Goal: Check status

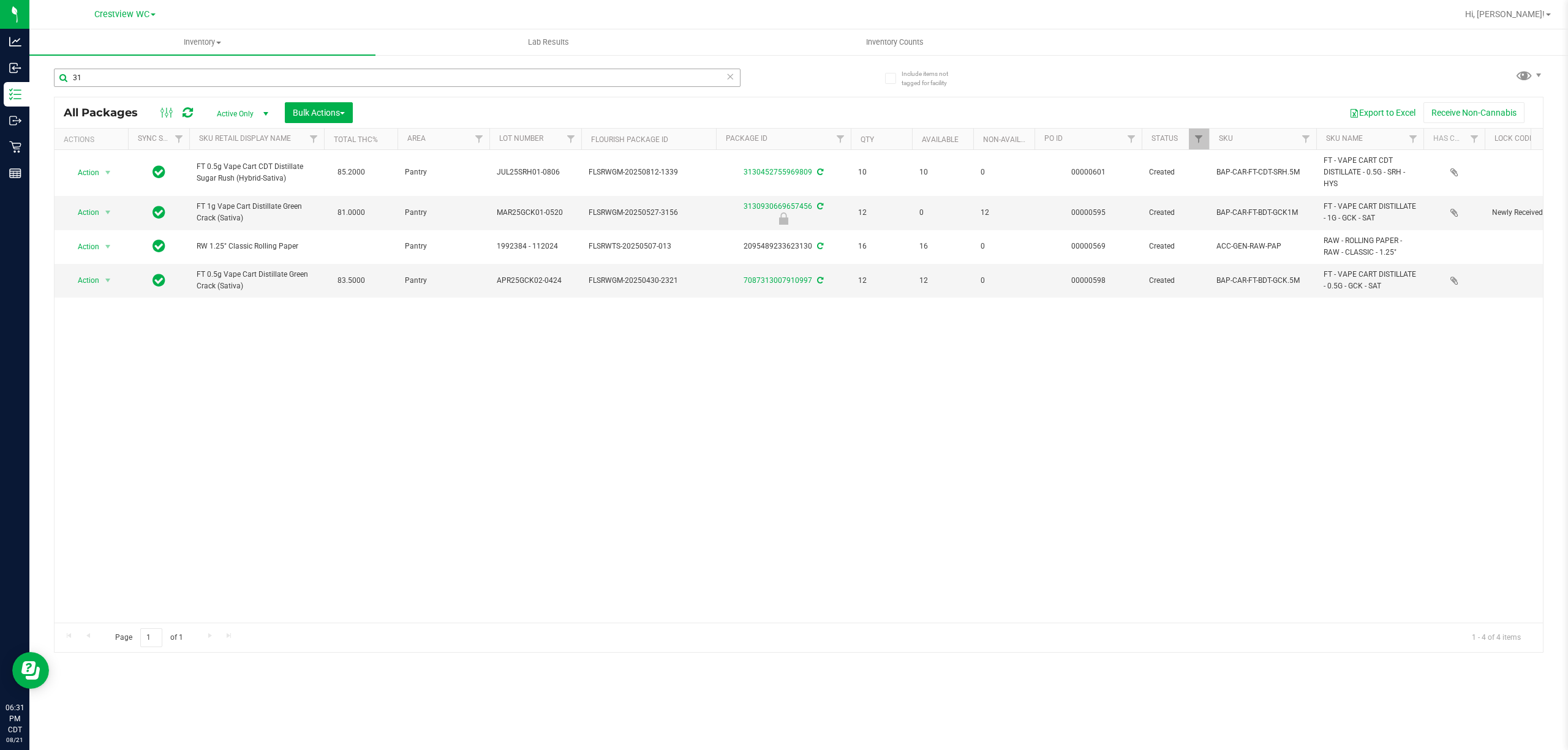
type input "3"
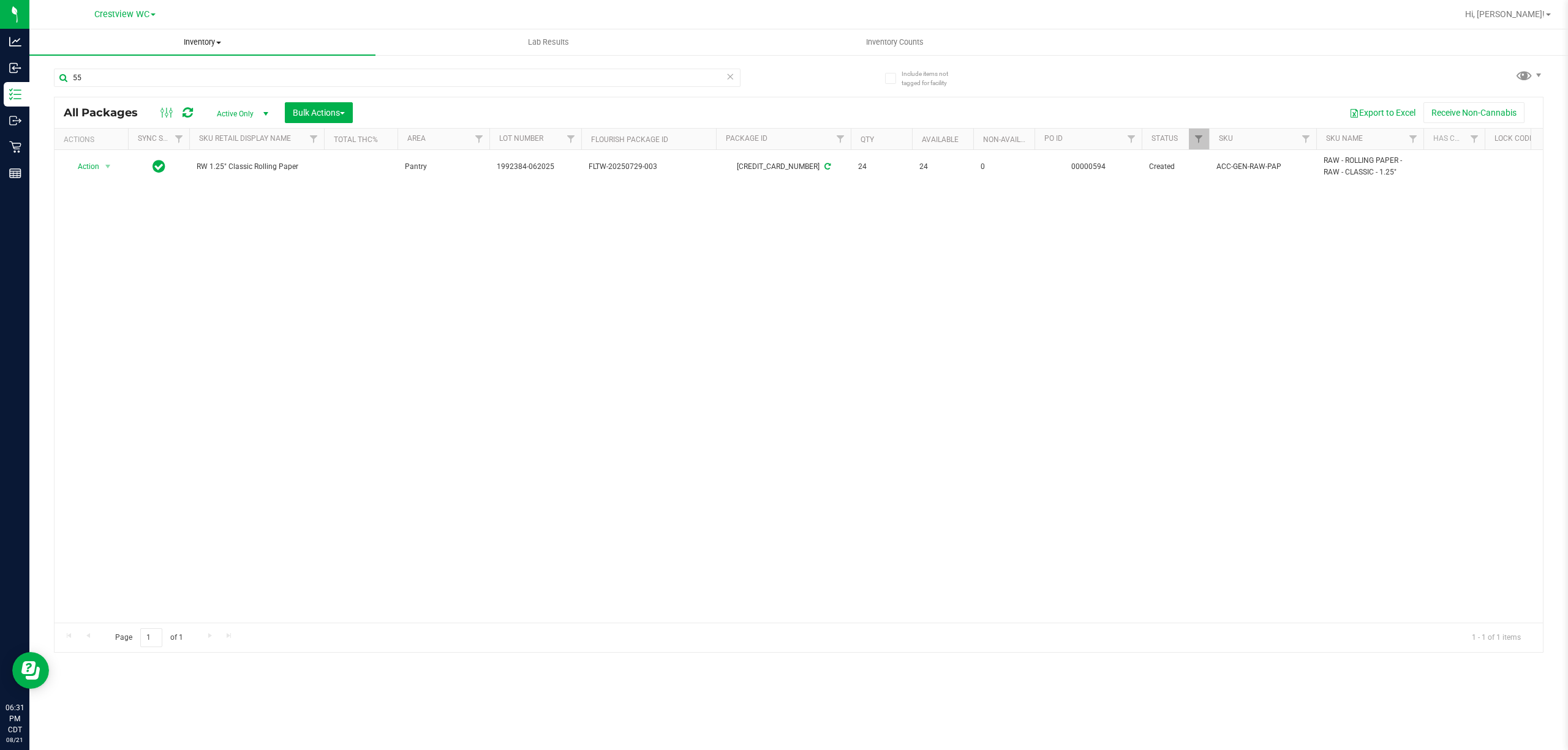
type input "5"
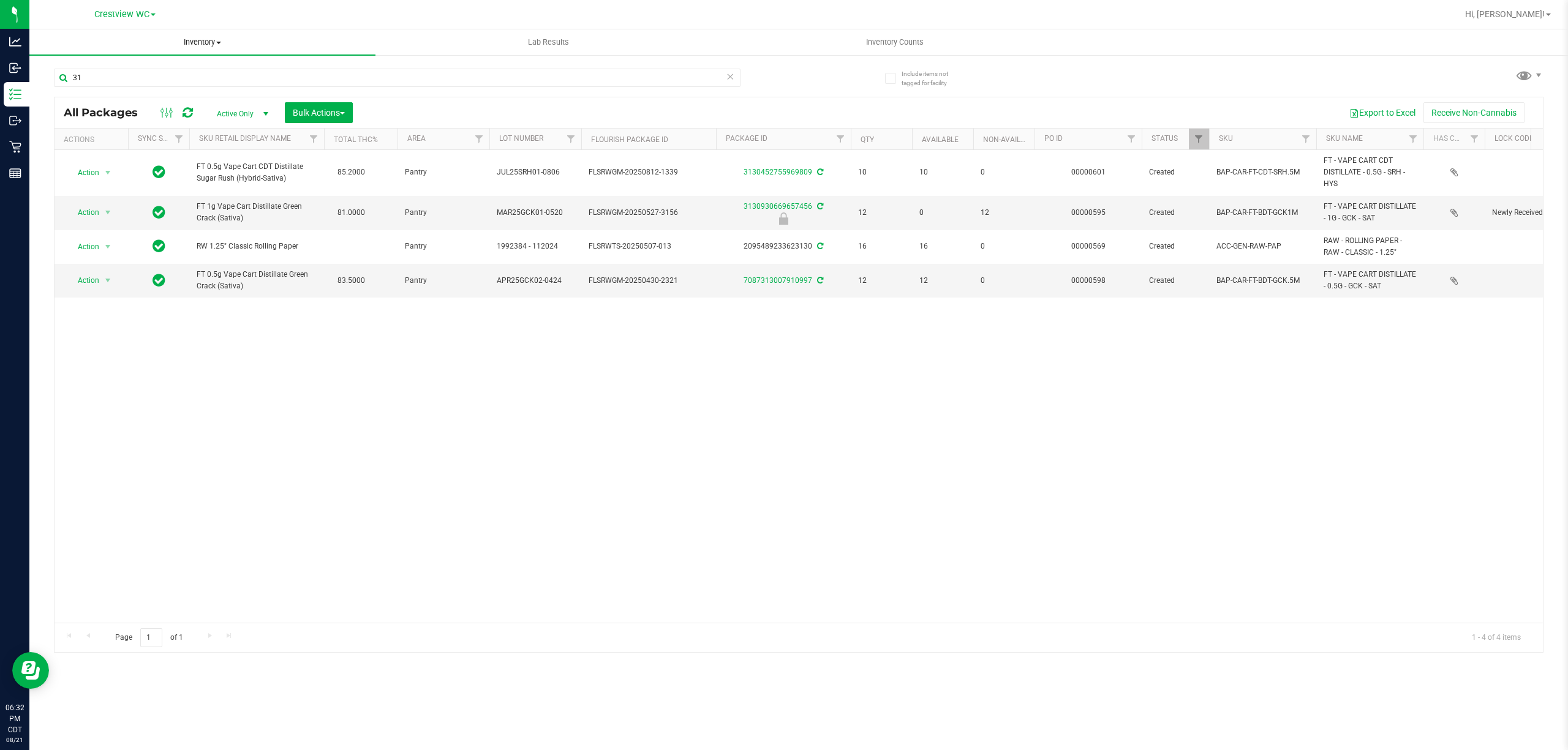
type input "3"
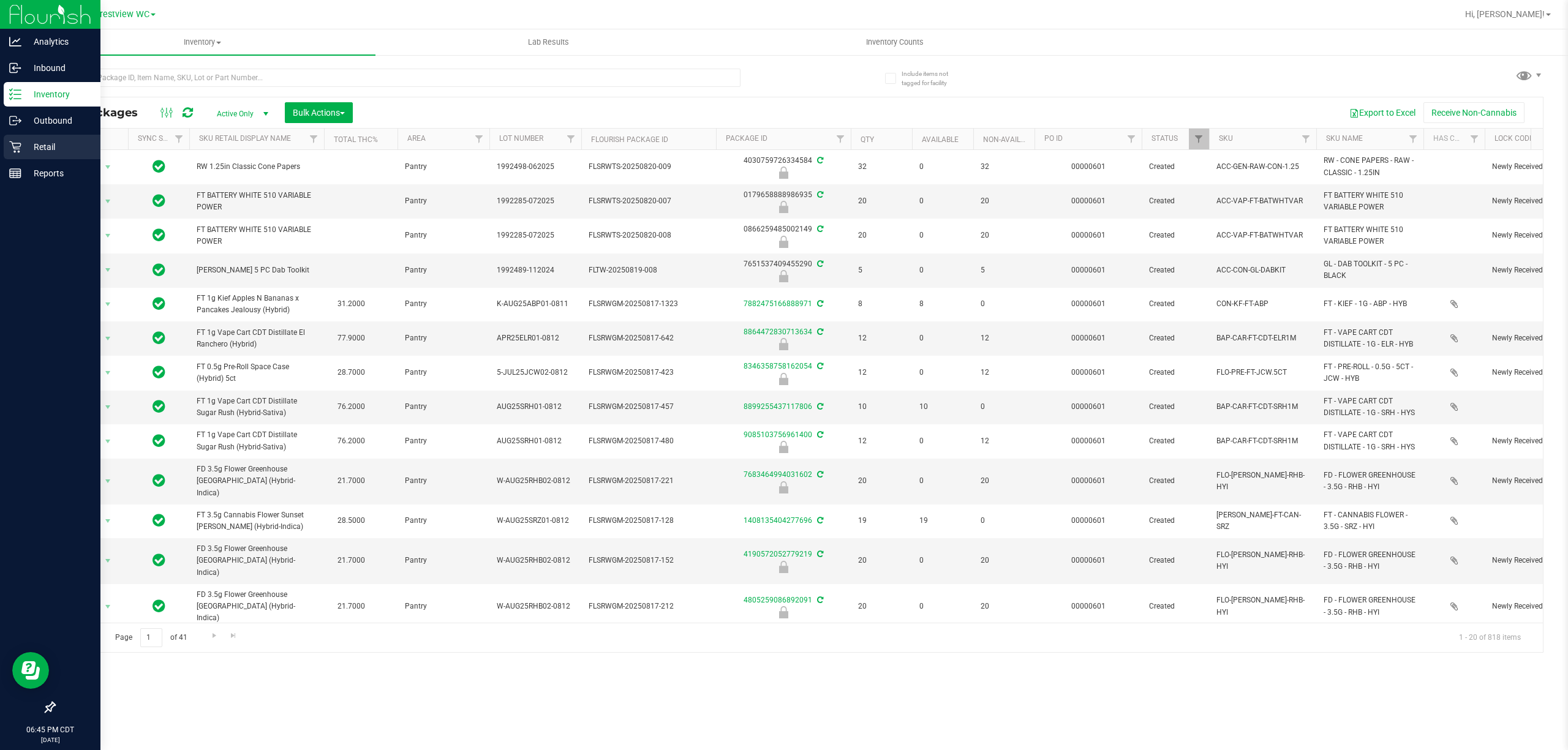
click at [25, 148] on p "Retail" at bounding box center [58, 146] width 74 height 15
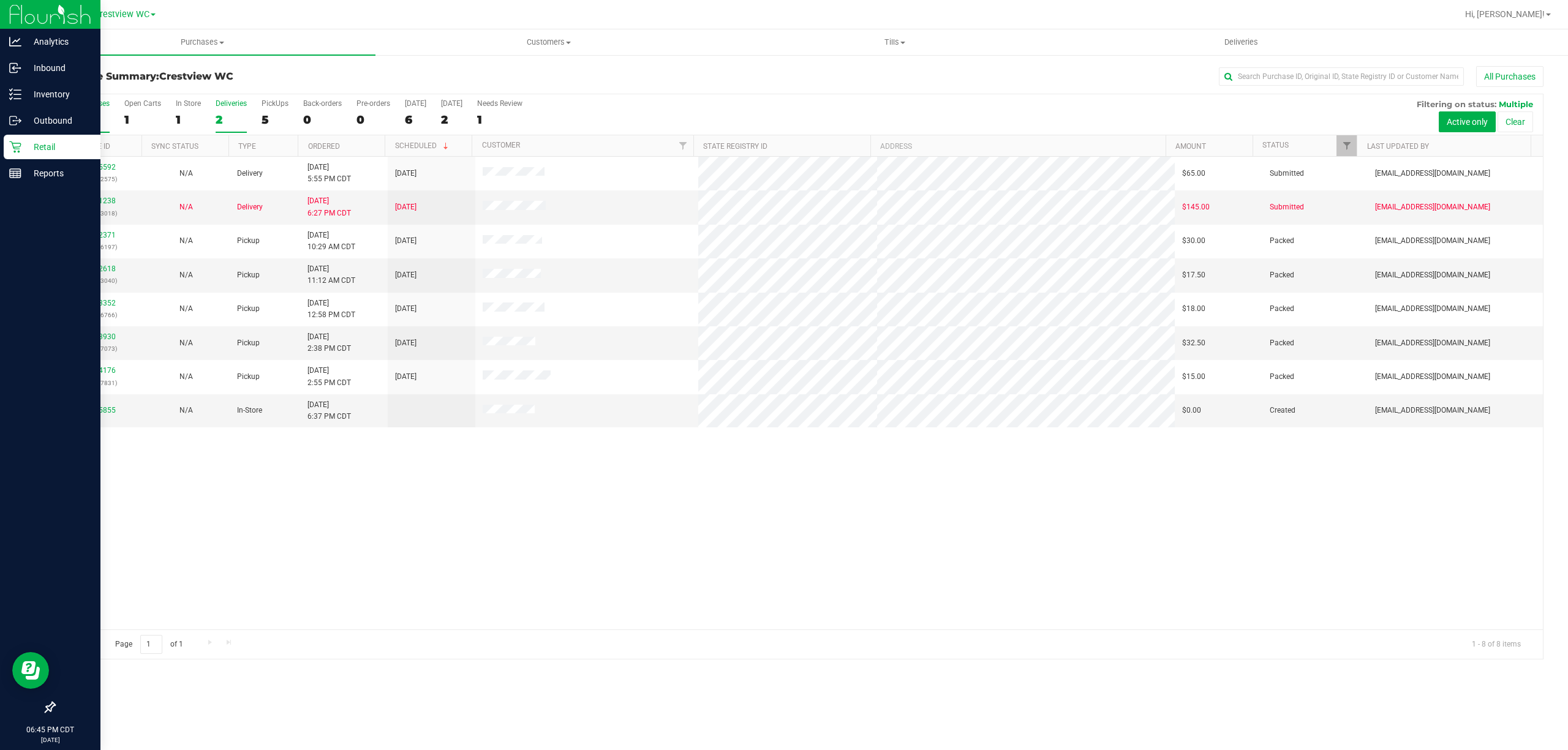
click at [231, 113] on div "2" at bounding box center [231, 120] width 31 height 14
click at [0, 0] on input "Deliveries 2" at bounding box center [0, 0] width 0 height 0
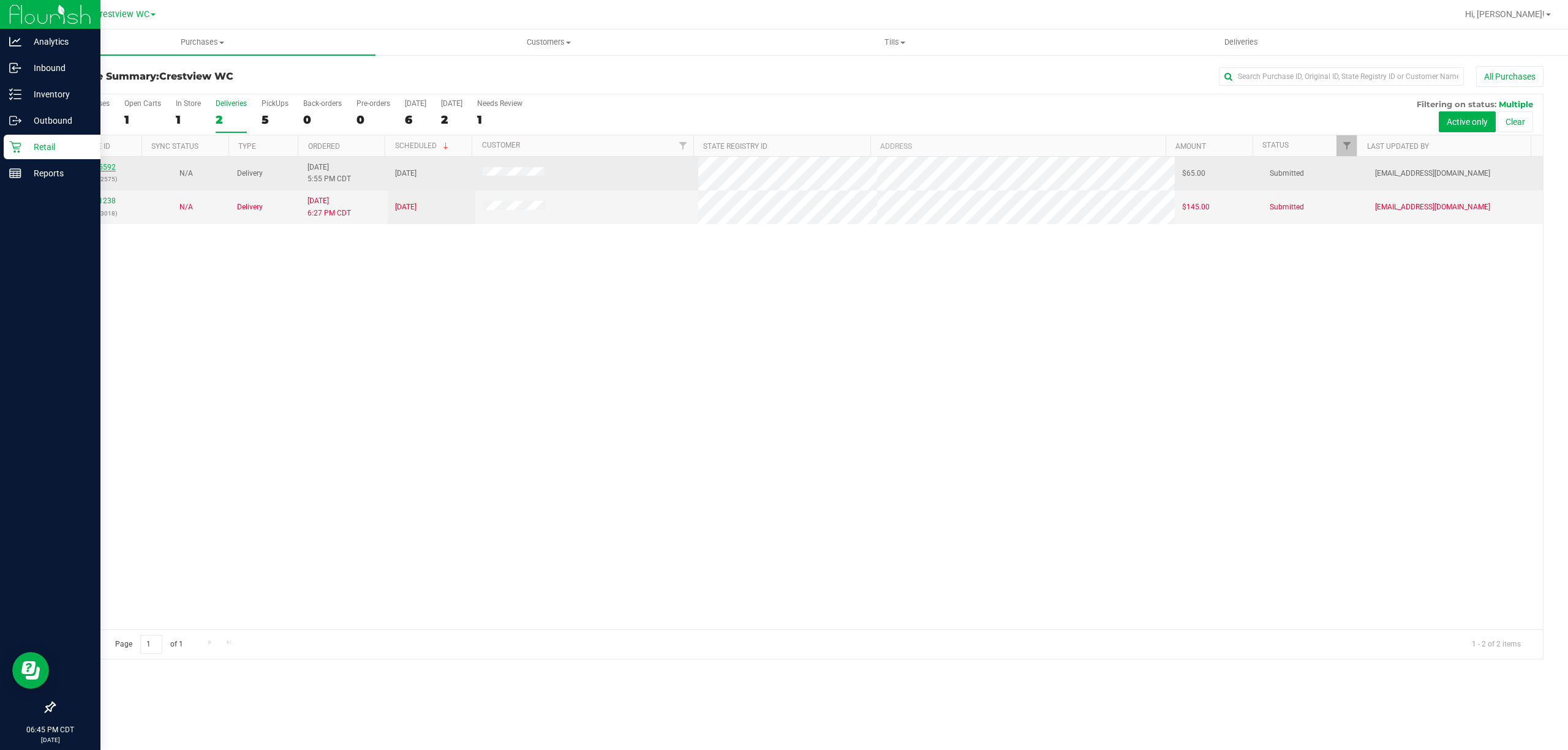
click at [92, 164] on link "11825592" at bounding box center [98, 167] width 34 height 9
